Goal: Obtain resource: Obtain resource

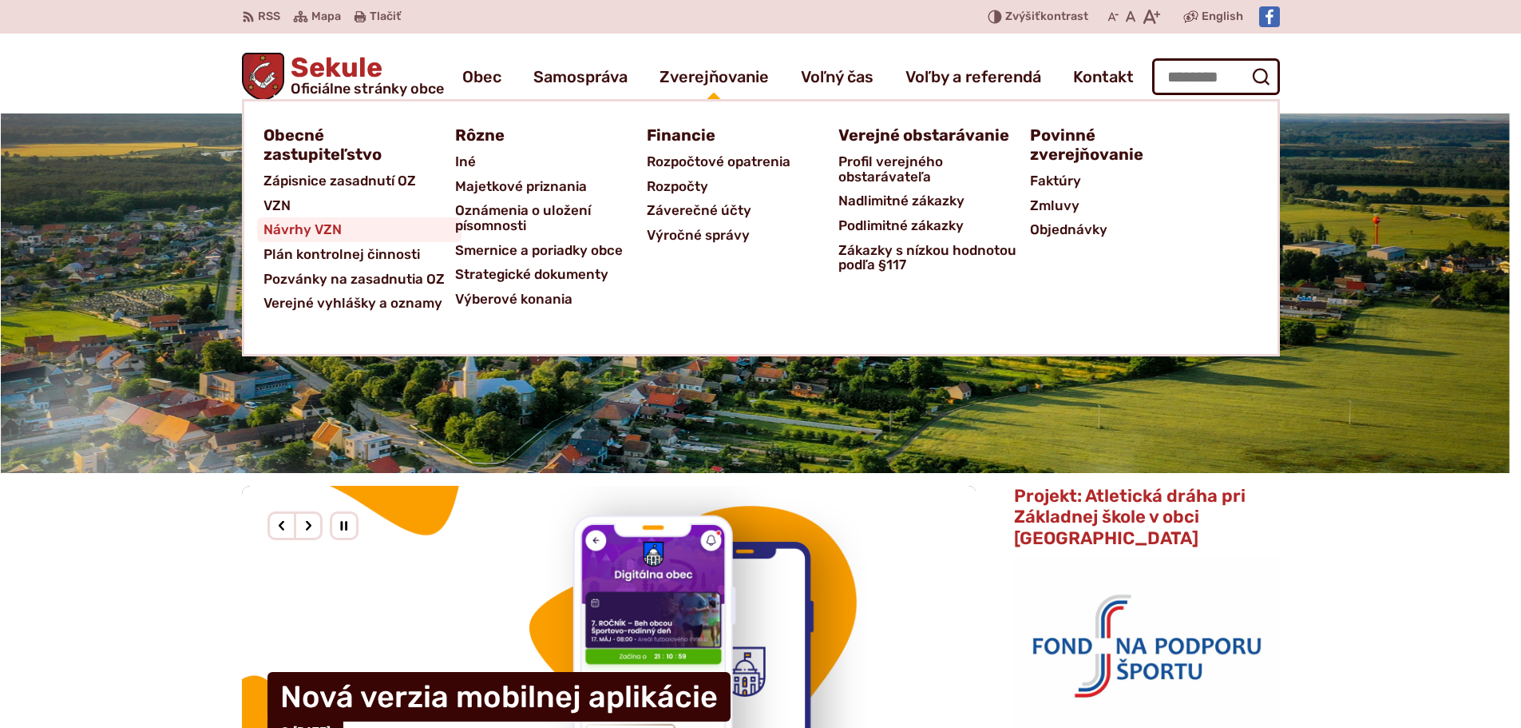
click at [315, 226] on span "Návrhy VZN" at bounding box center [303, 229] width 78 height 25
click at [271, 206] on span "VZN" at bounding box center [277, 205] width 27 height 25
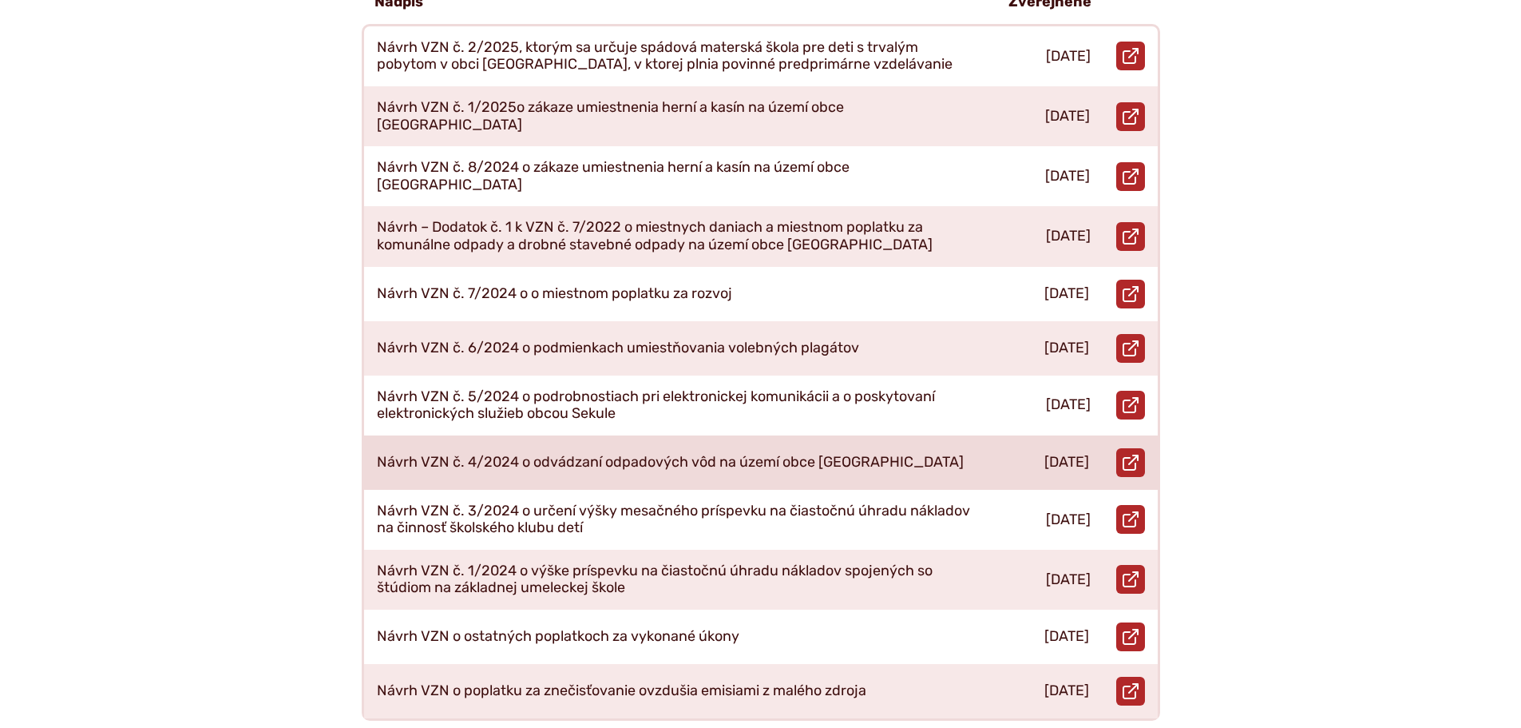
scroll to position [639, 0]
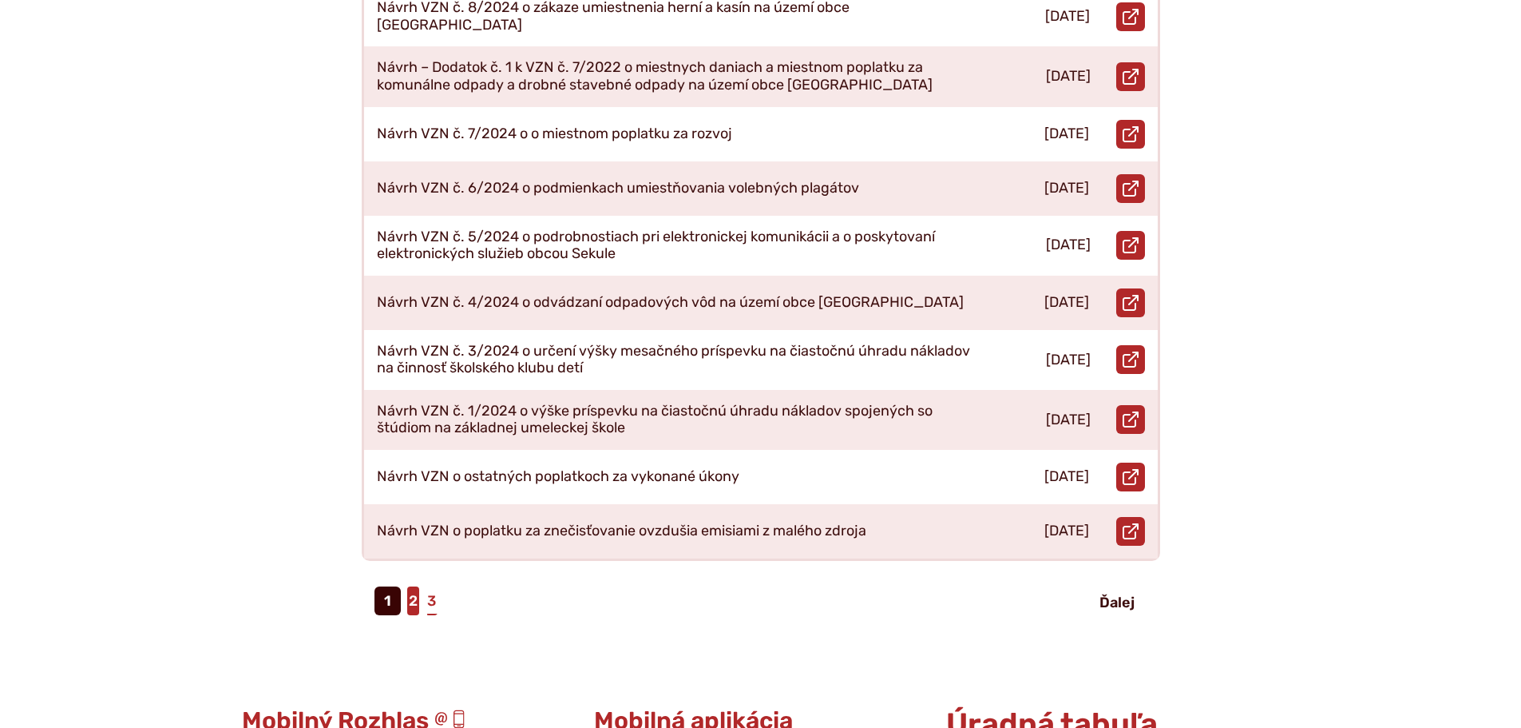
click at [418, 586] on link "2" at bounding box center [413, 600] width 12 height 29
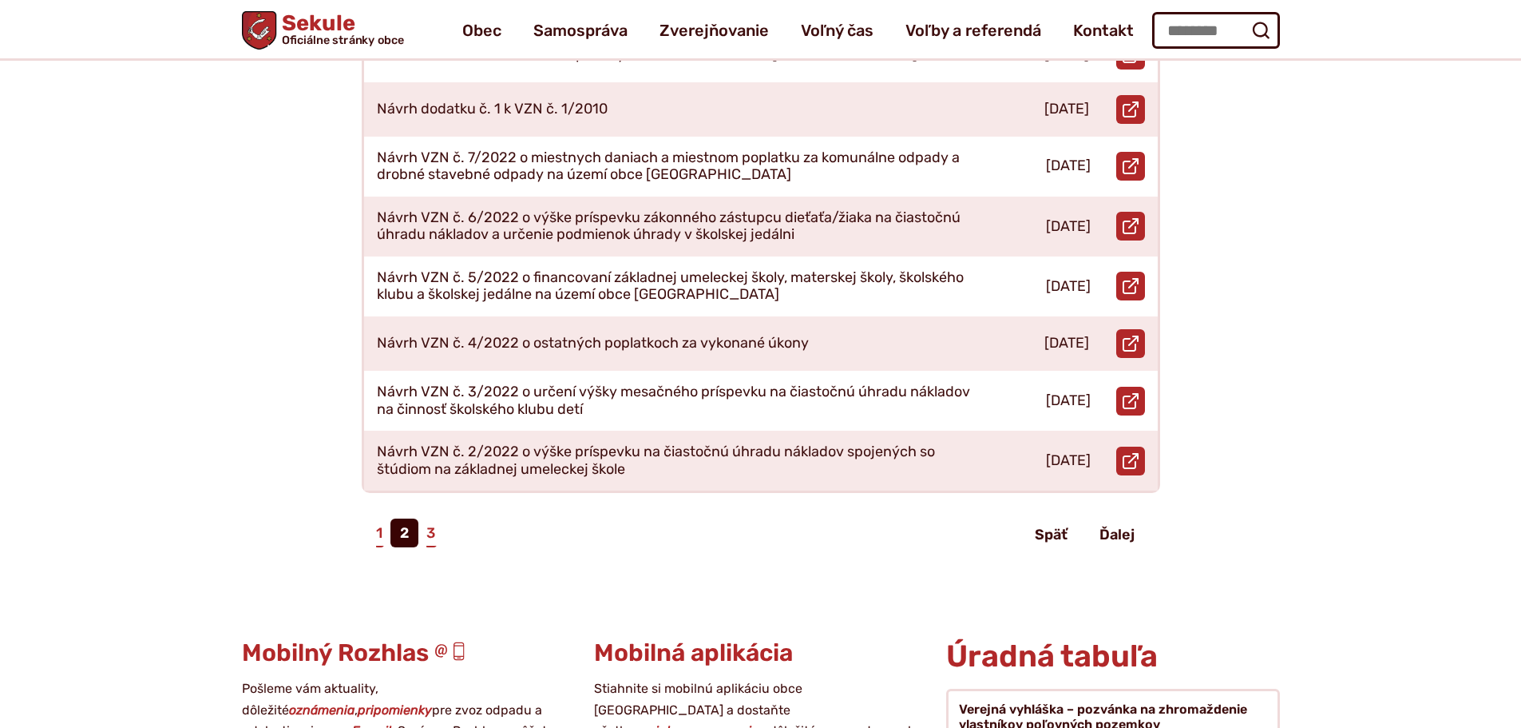
scroll to position [639, 0]
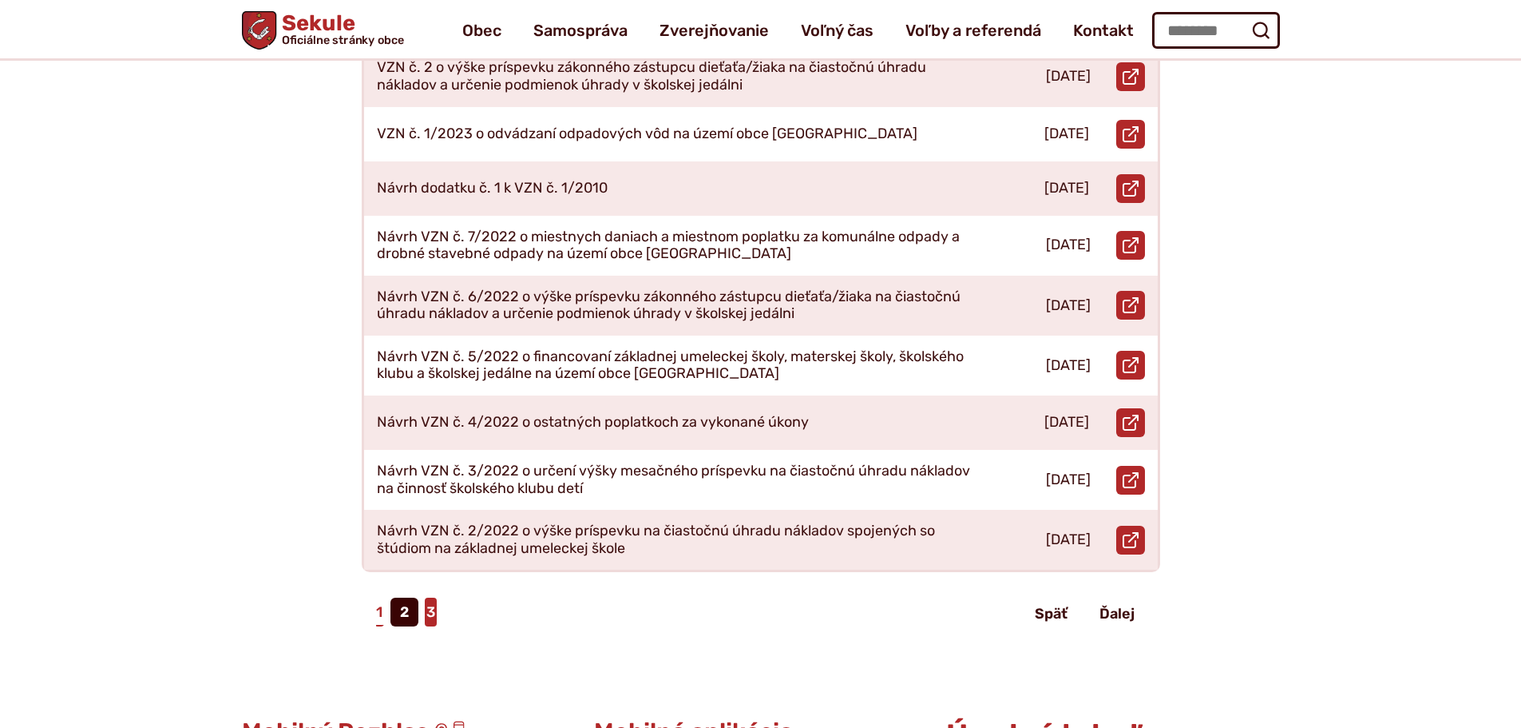
click at [430, 600] on link "3" at bounding box center [431, 611] width 12 height 29
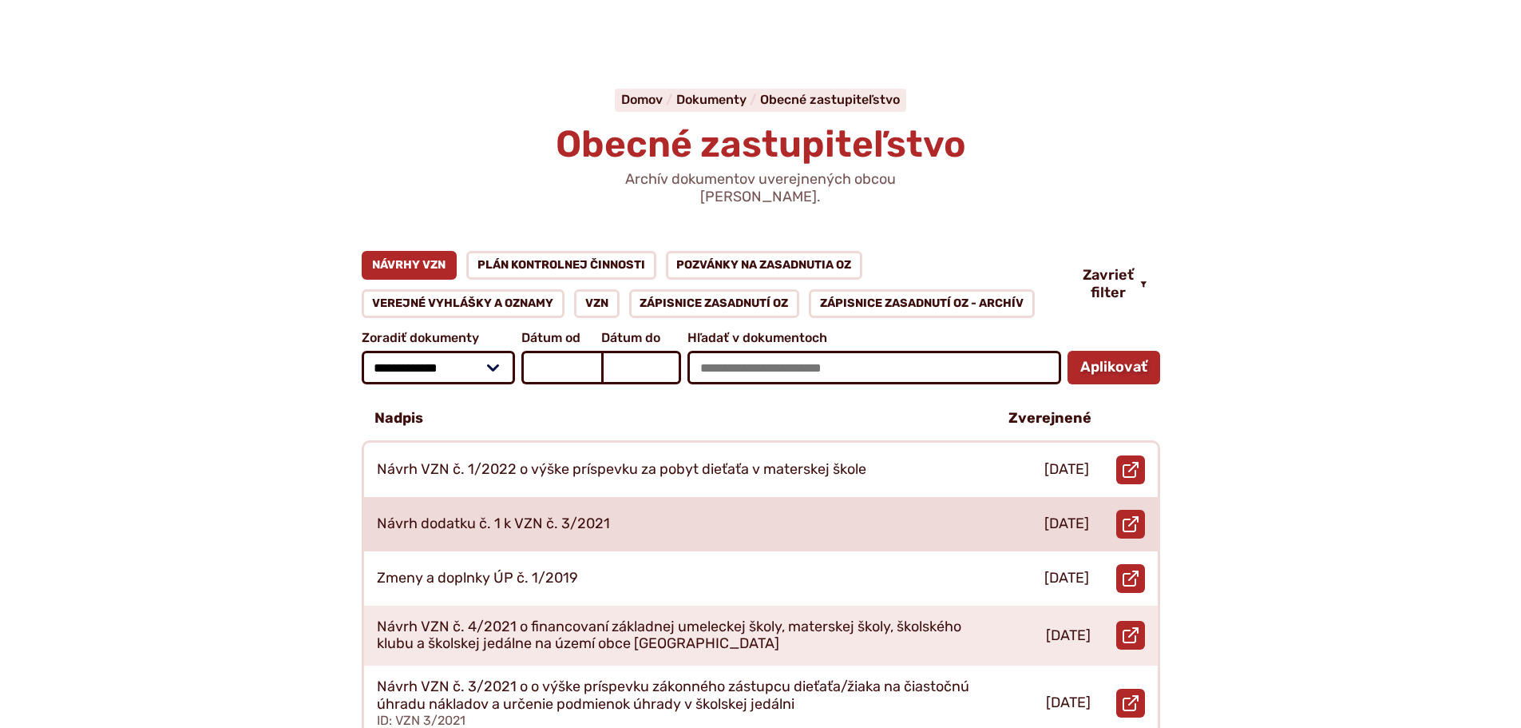
scroll to position [160, 0]
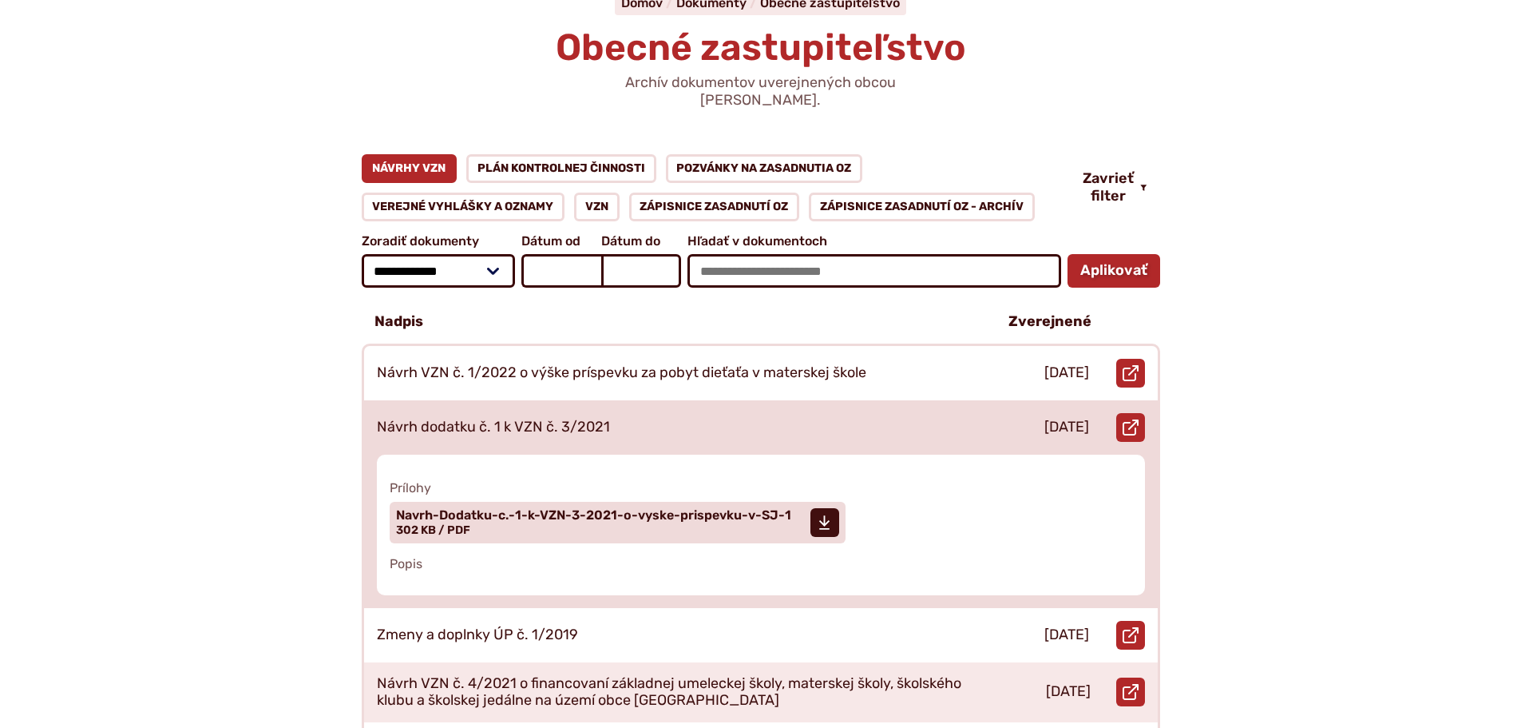
click at [562, 418] on p "Návrh dodatku č. 1 k VZN č. 3/2021" at bounding box center [493, 427] width 233 height 18
click at [505, 509] on span "Navrh-Dodatku-c.-1-k-VZN-3-2021-o-vyske-prispevku-v-SJ-1" at bounding box center [593, 515] width 395 height 13
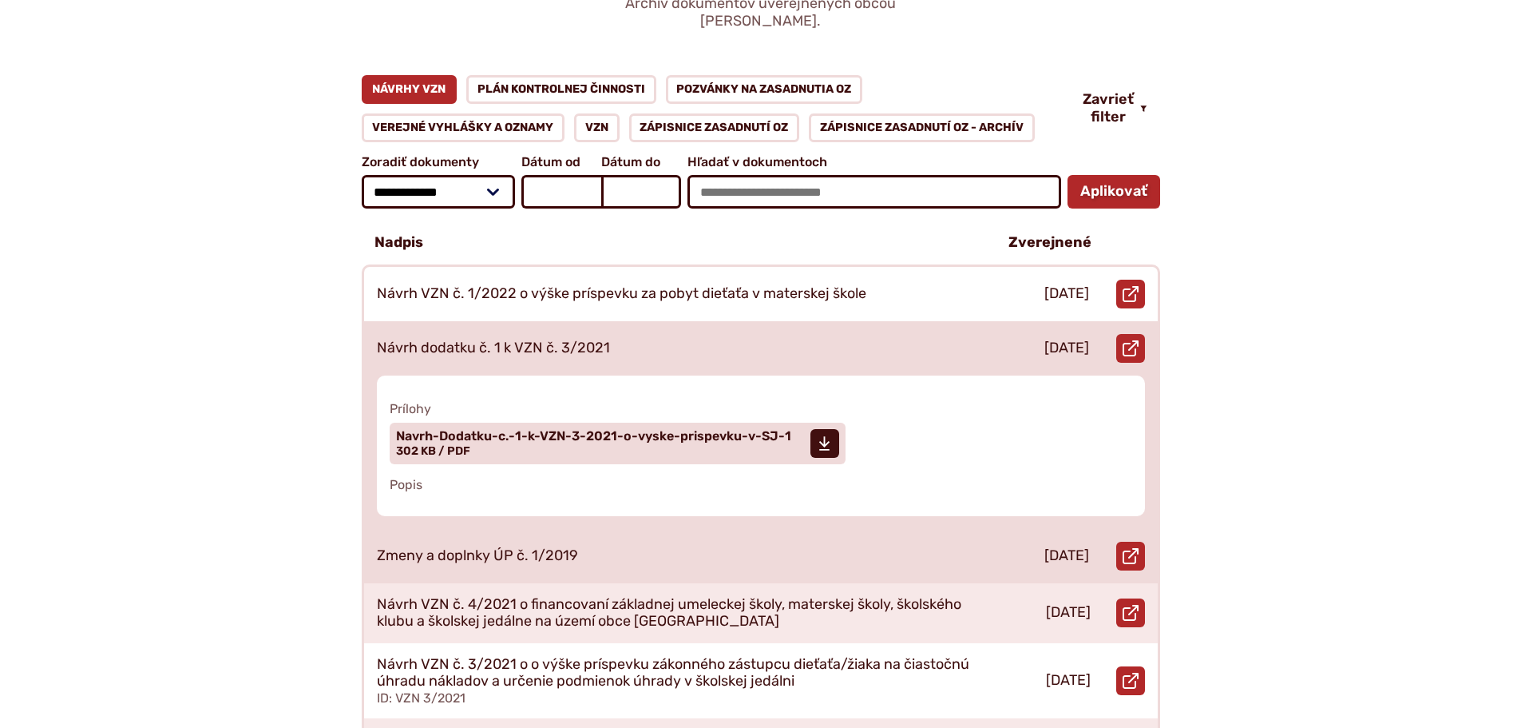
scroll to position [240, 0]
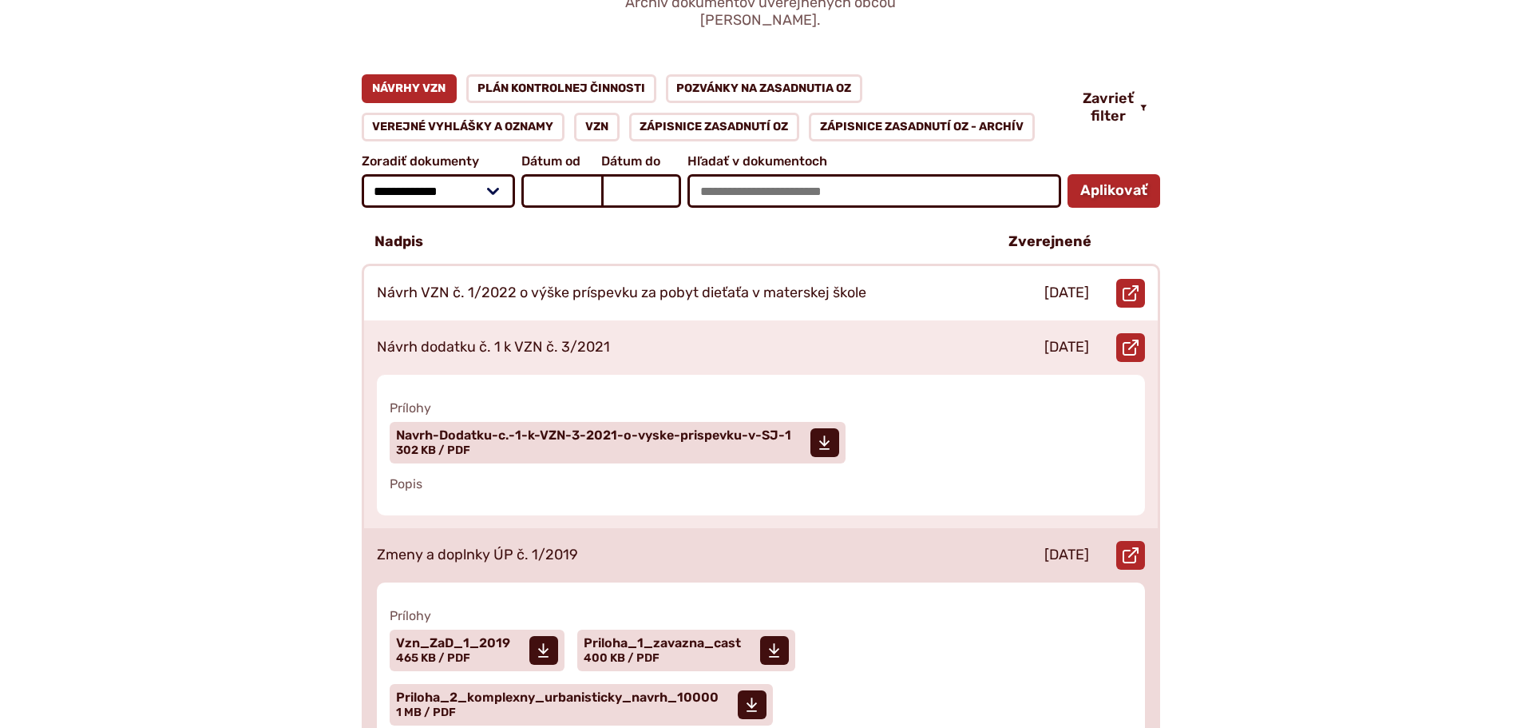
click at [547, 546] on p "Zmeny a doplnky ÚP č. 1/2019" at bounding box center [477, 555] width 201 height 18
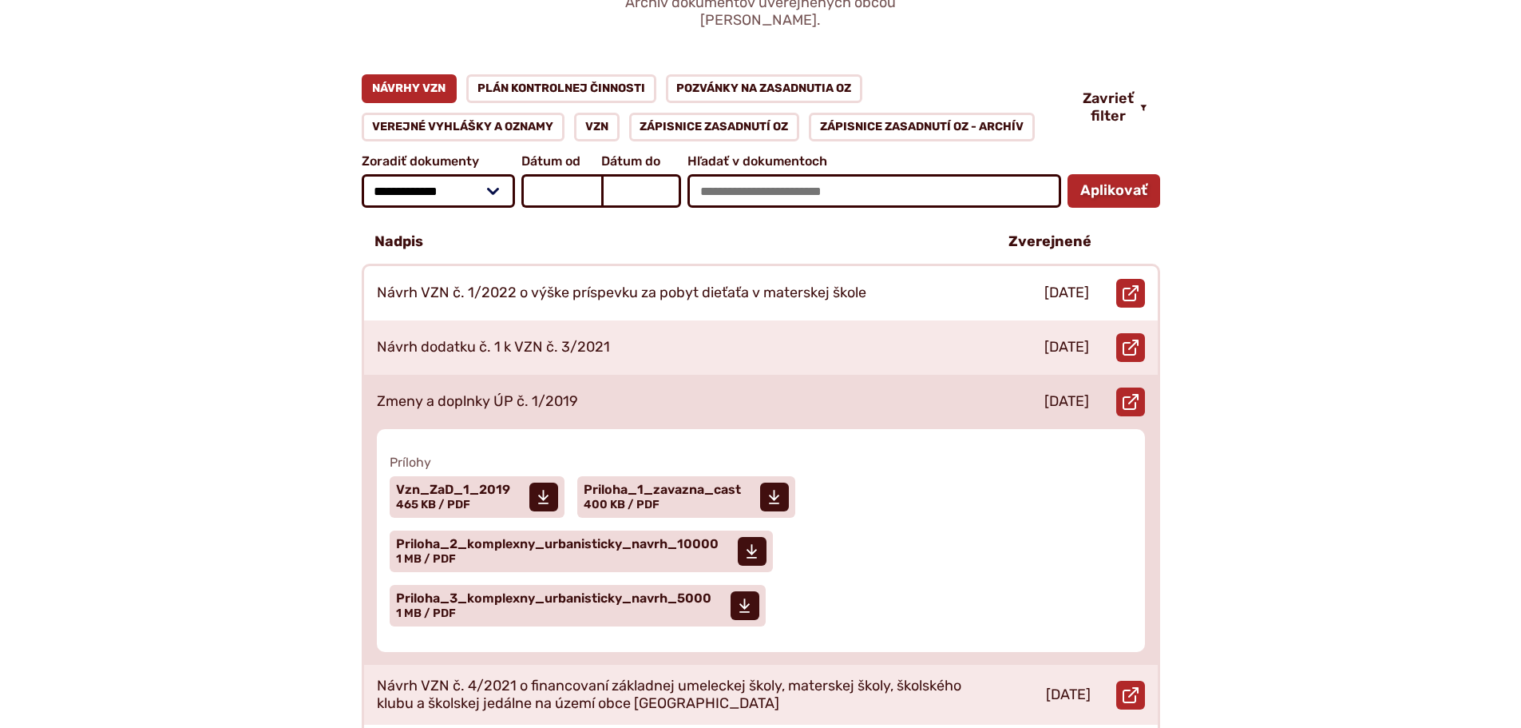
click at [532, 393] on p "Zmeny a doplnky ÚP č. 1/2019" at bounding box center [477, 402] width 201 height 18
click at [454, 483] on span "Vzn_ZaD_1_2019" at bounding box center [453, 489] width 114 height 13
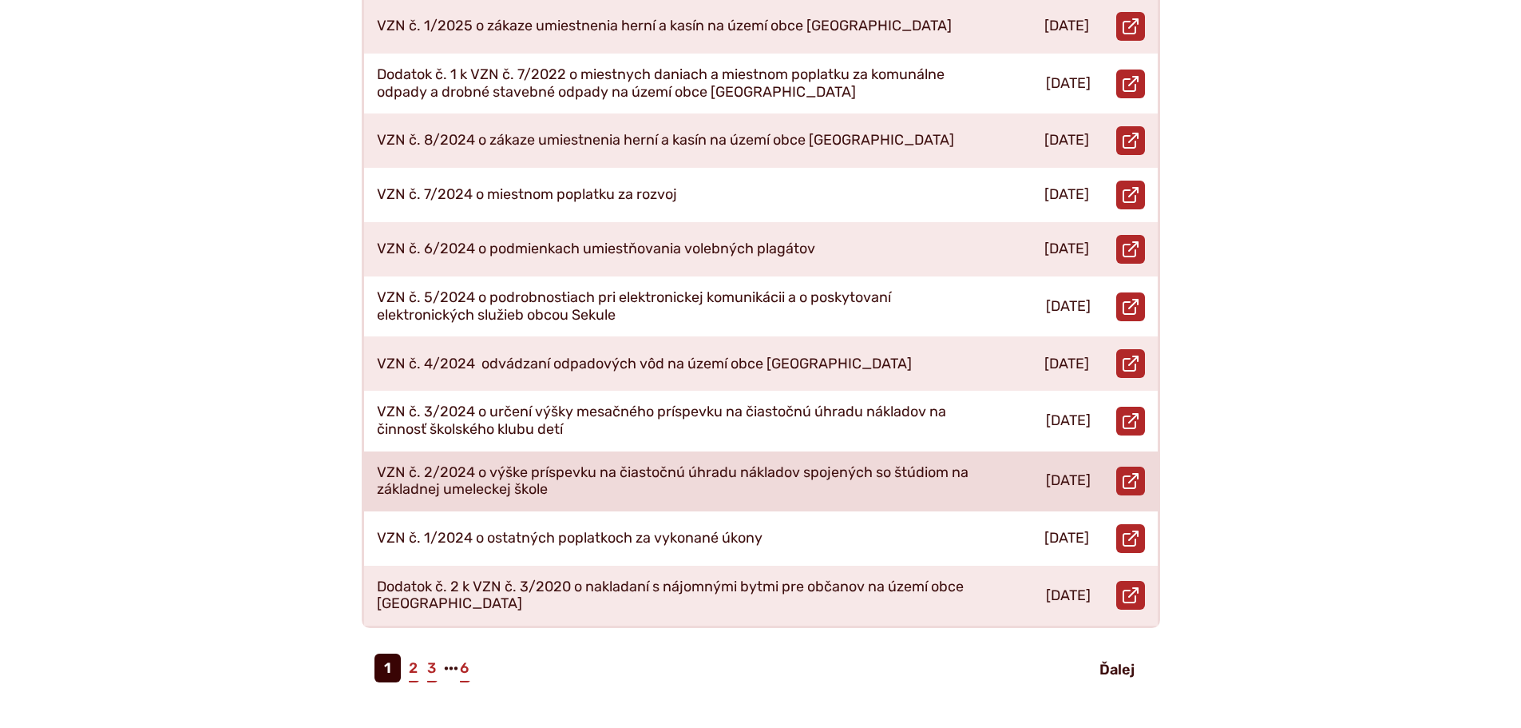
scroll to position [639, 0]
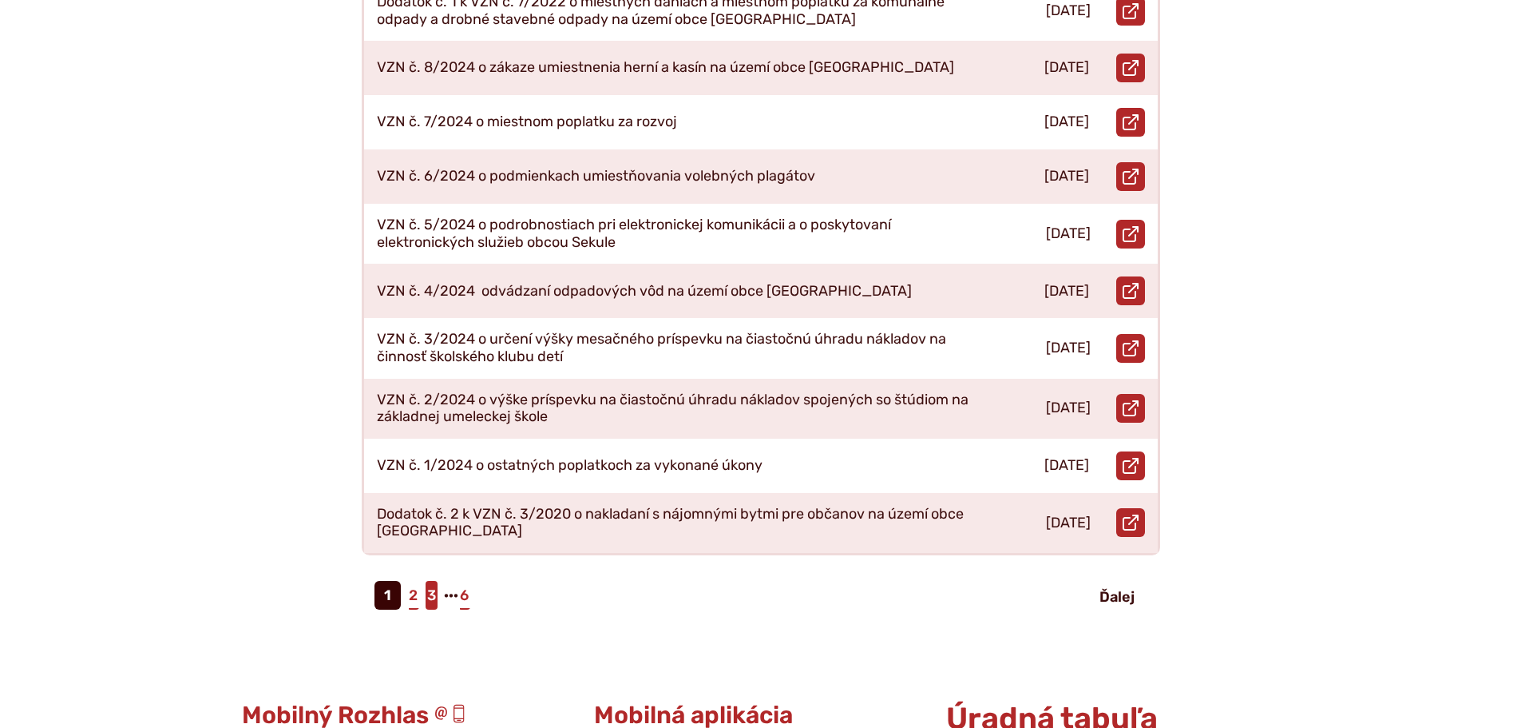
click at [430, 584] on link "3" at bounding box center [432, 595] width 12 height 29
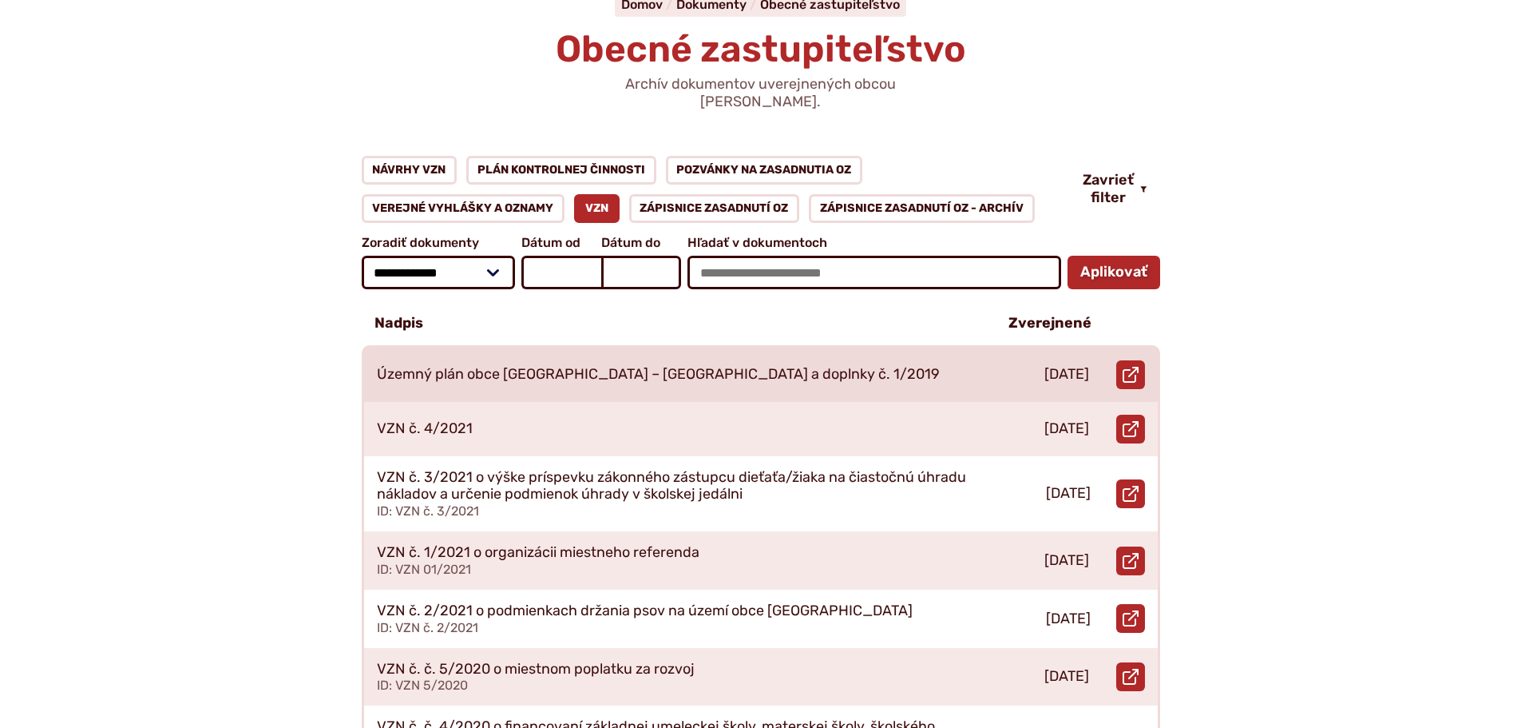
scroll to position [160, 0]
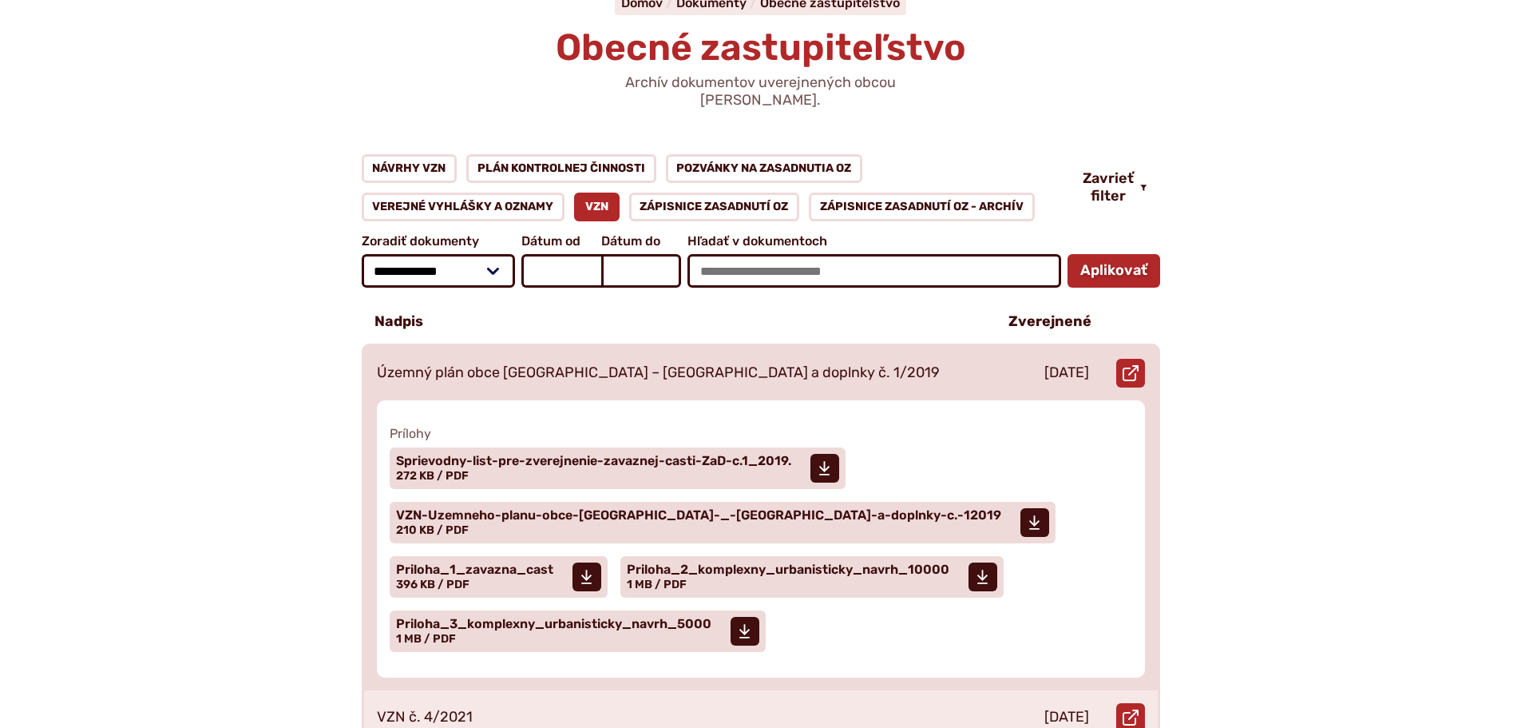
click at [524, 364] on p "Územný plán obce [GEOGRAPHIC_DATA] – [GEOGRAPHIC_DATA] a doplnky č. 1/2019" at bounding box center [658, 373] width 563 height 18
click at [519, 509] on span "VZN-Uzemneho-planu-obce-[GEOGRAPHIC_DATA]-_-[GEOGRAPHIC_DATA]-a-doplnky-c.-12019" at bounding box center [698, 515] width 605 height 13
